Goal: Navigation & Orientation: Find specific page/section

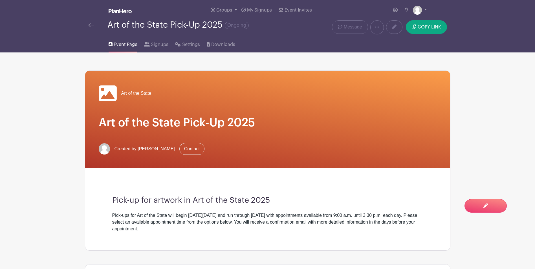
click at [89, 26] on img at bounding box center [91, 25] width 6 height 4
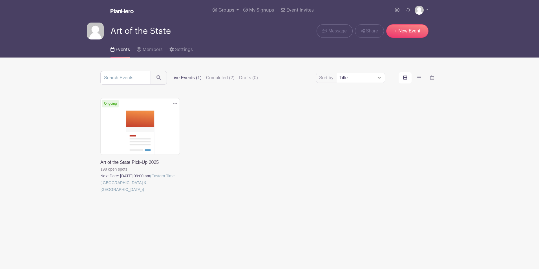
click at [100, 193] on link at bounding box center [100, 193] width 0 height 0
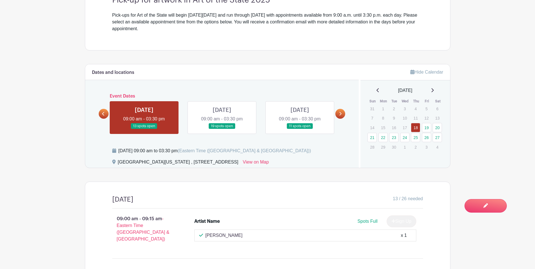
scroll to position [207, 0]
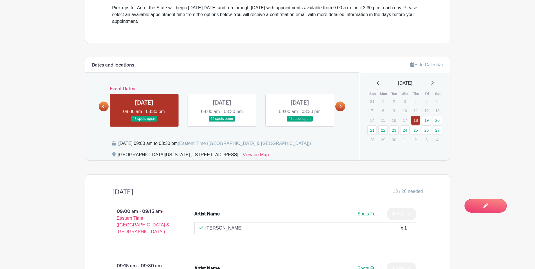
click at [222, 122] on link at bounding box center [222, 122] width 0 height 0
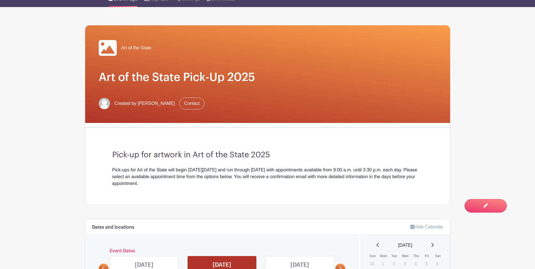
scroll to position [169, 0]
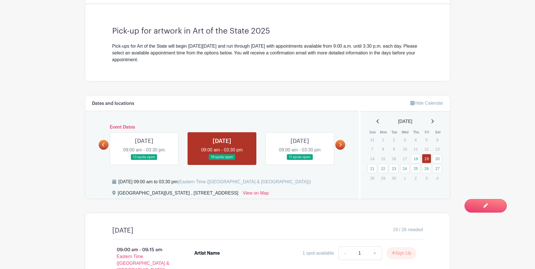
click at [300, 160] on link at bounding box center [300, 160] width 0 height 0
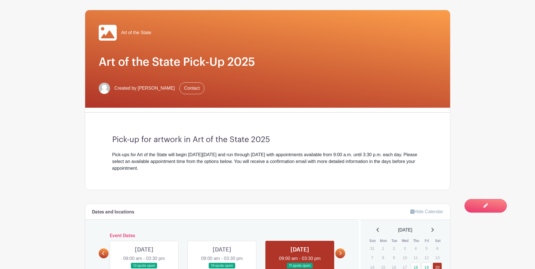
scroll to position [141, 0]
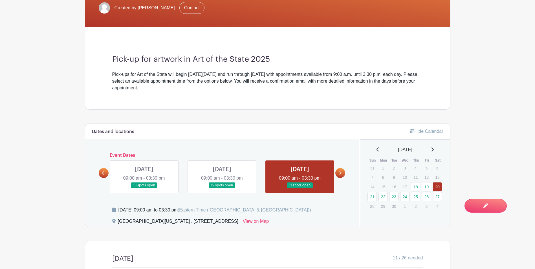
click at [343, 172] on link at bounding box center [340, 173] width 10 height 10
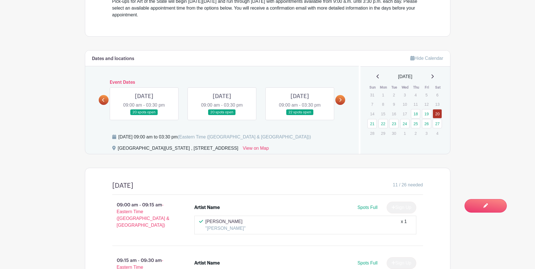
scroll to position [197, 0]
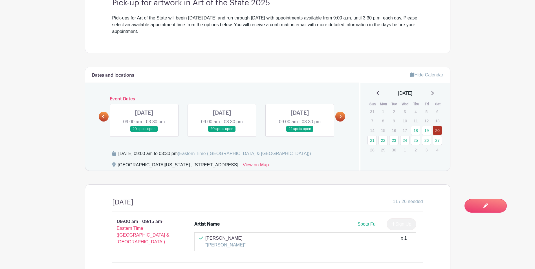
click at [144, 132] on link at bounding box center [144, 132] width 0 height 0
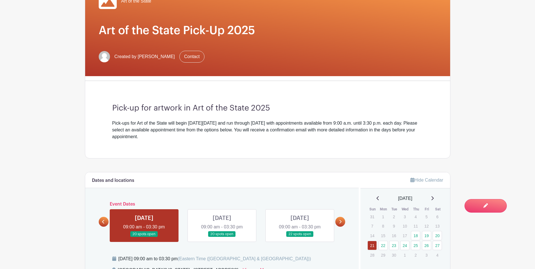
scroll to position [197, 0]
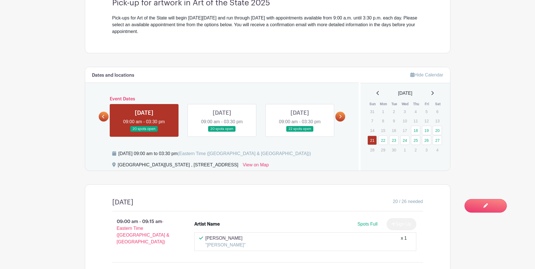
click at [222, 132] on link at bounding box center [222, 132] width 0 height 0
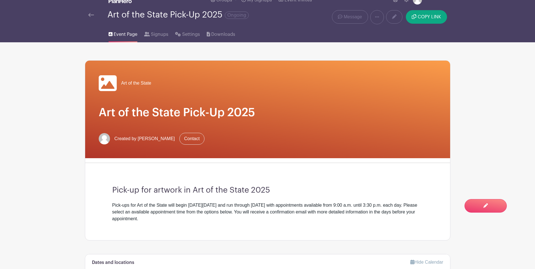
scroll to position [151, 0]
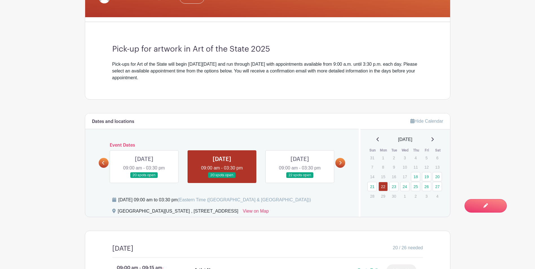
click at [300, 178] on link at bounding box center [300, 178] width 0 height 0
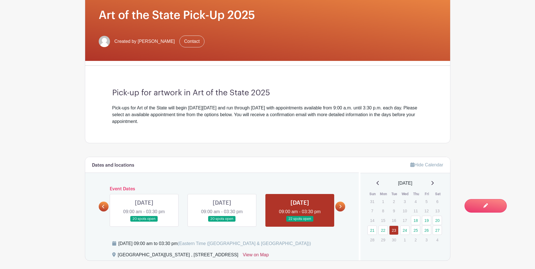
scroll to position [198, 0]
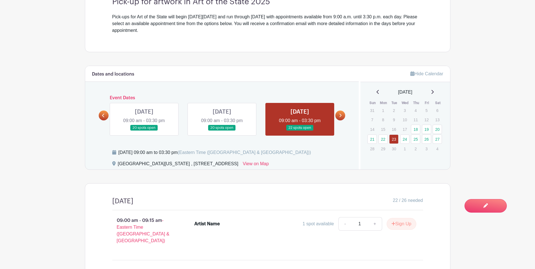
click at [339, 115] on icon at bounding box center [340, 115] width 3 height 4
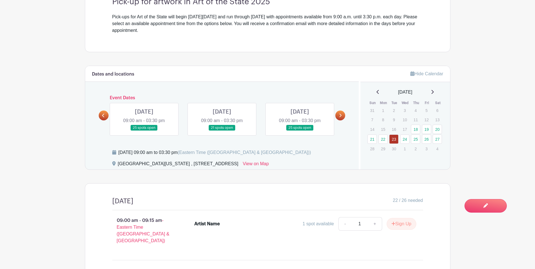
click at [222, 131] on link at bounding box center [222, 131] width 0 height 0
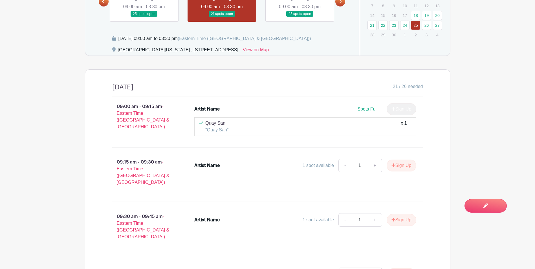
scroll to position [115, 0]
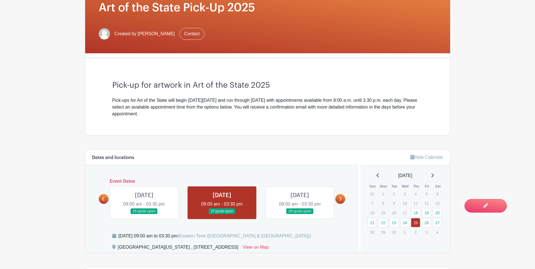
click at [339, 198] on icon at bounding box center [340, 199] width 3 height 4
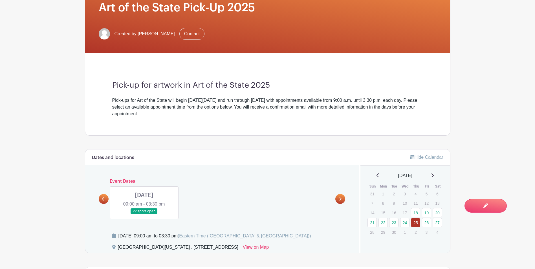
click at [144, 214] on link at bounding box center [144, 214] width 0 height 0
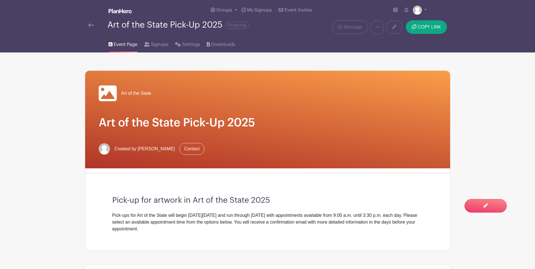
click at [90, 26] on img at bounding box center [91, 25] width 6 height 4
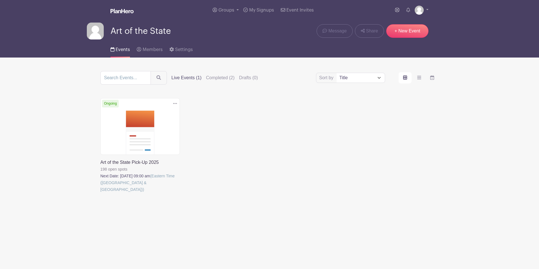
click at [100, 193] on link at bounding box center [100, 193] width 0 height 0
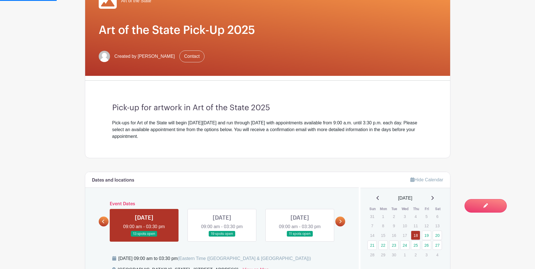
scroll to position [141, 0]
